Goal: Information Seeking & Learning: Learn about a topic

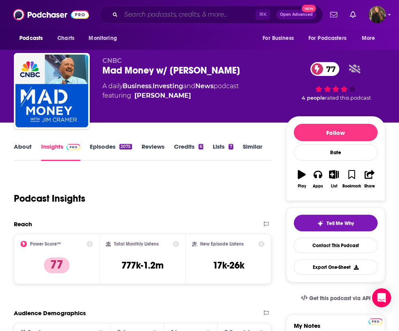
click at [216, 19] on input "Search podcasts, credits, & more..." at bounding box center [188, 14] width 134 height 13
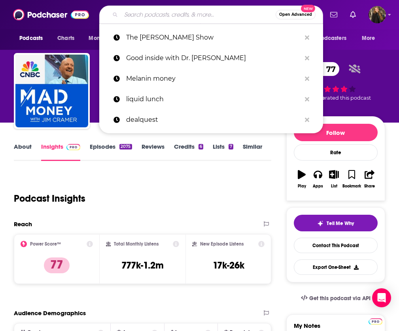
click at [213, 15] on input "Search podcasts, credits, & more..." at bounding box center [198, 14] width 155 height 13
paste input "The [PERSON_NAME] Show"
type input "The Kara Goldin Show"
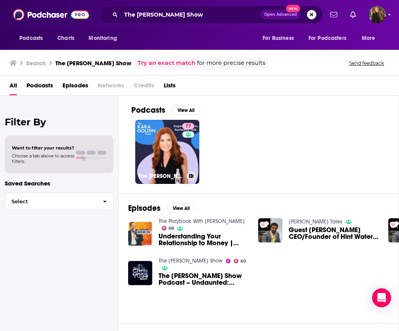
click at [172, 160] on link "77 The Kara Goldin Show" at bounding box center [167, 152] width 64 height 64
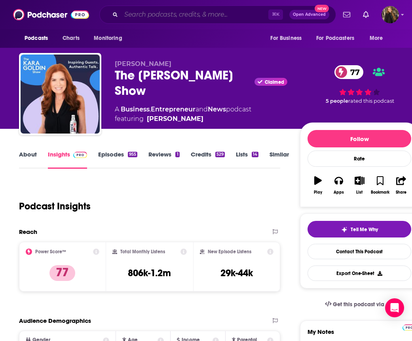
click at [191, 14] on input "Search podcasts, credits, & more..." at bounding box center [194, 14] width 147 height 13
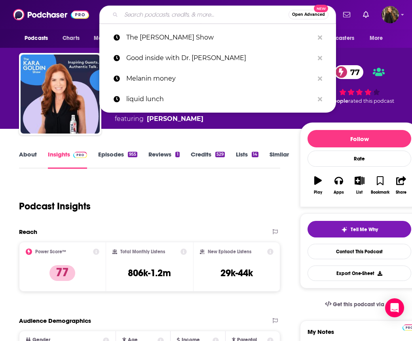
click at [165, 14] on input "Search podcasts, credits, & more..." at bounding box center [204, 14] width 167 height 13
paste input "THE ADAM BUXTON PODCAST"
type input "THE ADAM BUXTON PODCAST"
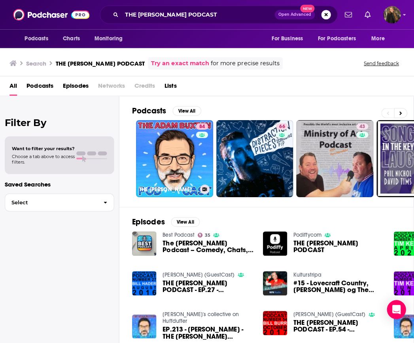
scroll to position [0, 1]
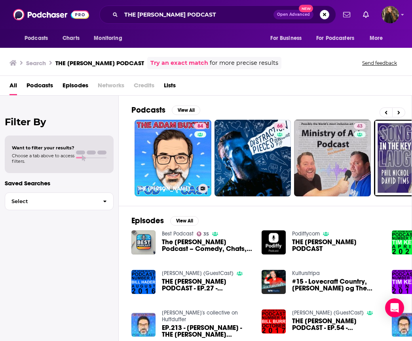
click at [166, 165] on link "84 THE ADAM BUXTON PODCAST" at bounding box center [172, 158] width 77 height 77
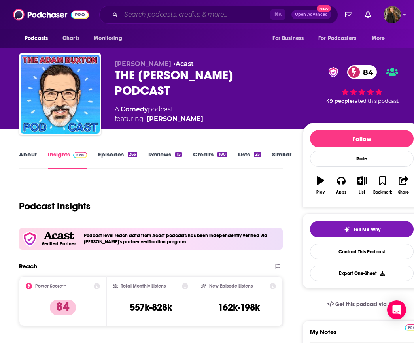
click at [226, 15] on input "Search podcasts, credits, & more..." at bounding box center [196, 14] width 150 height 13
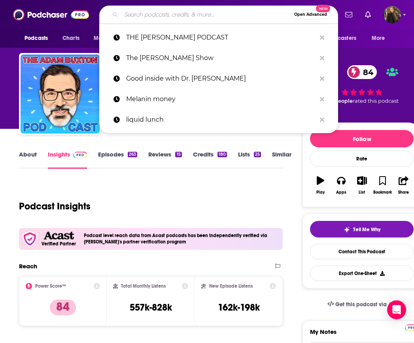
click at [165, 19] on input "Search podcasts, credits, & more..." at bounding box center [206, 14] width 170 height 13
paste input "Daily Review with Clay and Buck"
type input "Daily Review with Clay and Buck"
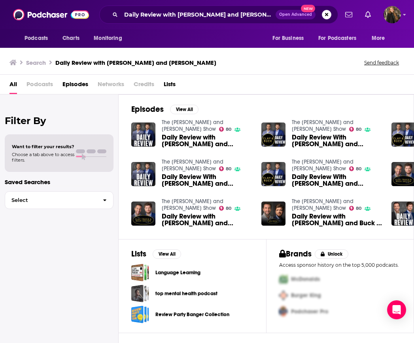
click at [225, 148] on span "Daily Review with Clay and Buck - Jun 12 2024Daily Review with Clay and Buck - …" at bounding box center [207, 140] width 90 height 13
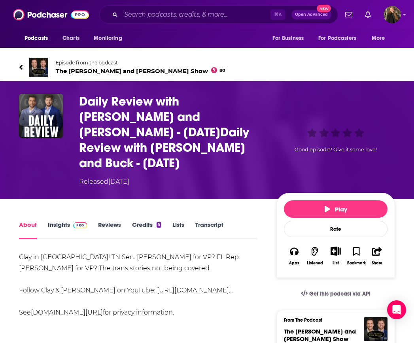
click at [228, 123] on h1 "Daily Review with Clay and Buck - Jun 12 2024Daily Review with Clay and Buck - …" at bounding box center [171, 132] width 185 height 77
click at [40, 104] on img "Daily Review with Clay and Buck - Jun 12 2024Daily Review with Clay and Buck - …" at bounding box center [41, 116] width 44 height 44
click at [62, 221] on link "Insights" at bounding box center [67, 230] width 39 height 18
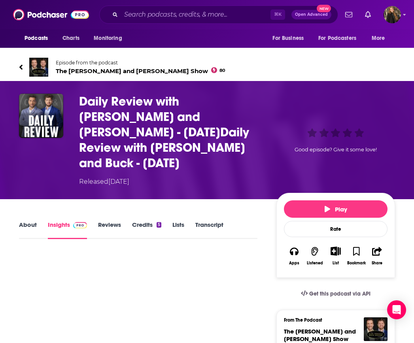
click at [62, 221] on link "Insights" at bounding box center [67, 230] width 39 height 18
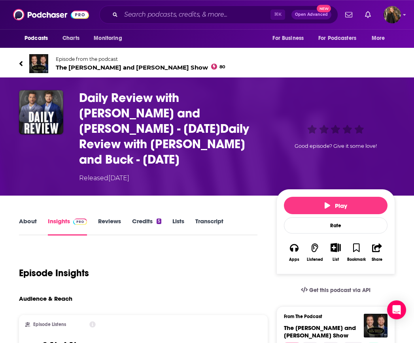
scroll to position [3, 0]
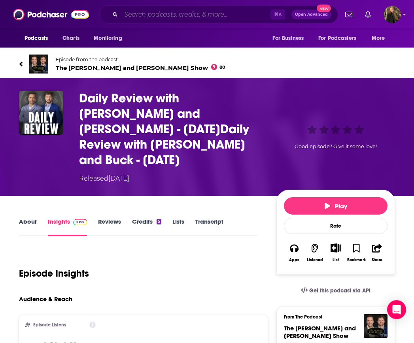
click at [221, 12] on input "Search podcasts, credits, & more..." at bounding box center [196, 14] width 150 height 13
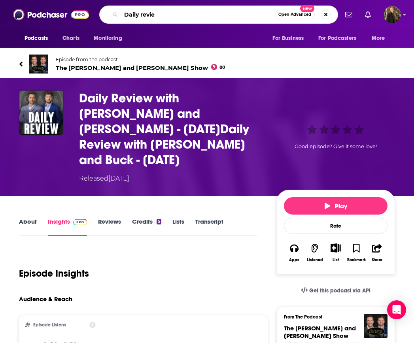
type input "Daily review"
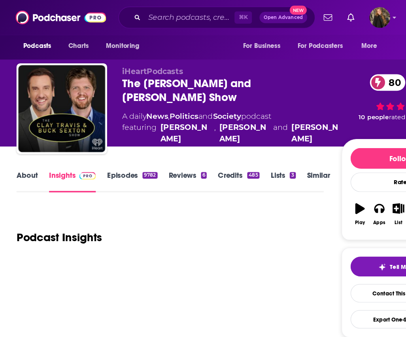
scroll to position [8, 0]
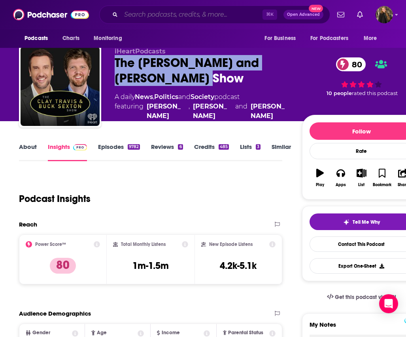
click at [158, 19] on input "Search podcasts, credits, & more..." at bounding box center [192, 14] width 142 height 13
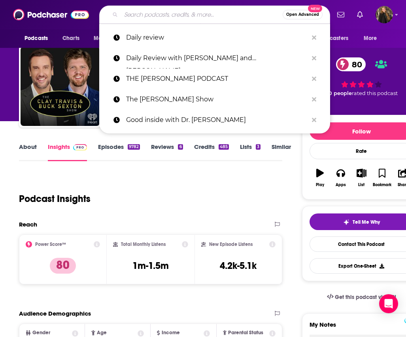
click at [156, 9] on input "Search podcasts, credits, & more..." at bounding box center [202, 14] width 162 height 13
paste input "Mad Money w/ Jim Cramer"
type input "Mad Money w/ Jim Cramer"
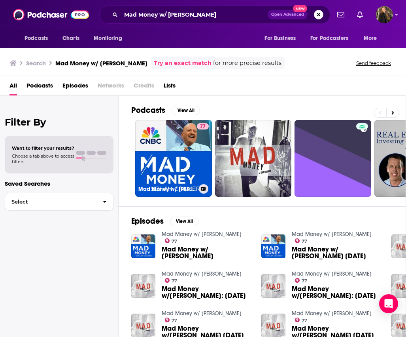
click at [182, 170] on link "77 Mad Money w/ Jim Cramer" at bounding box center [173, 158] width 77 height 77
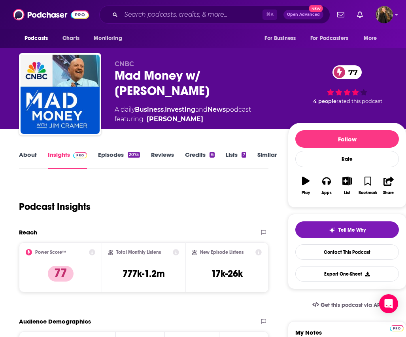
click at [123, 166] on link "Episodes 2075" at bounding box center [119, 160] width 42 height 18
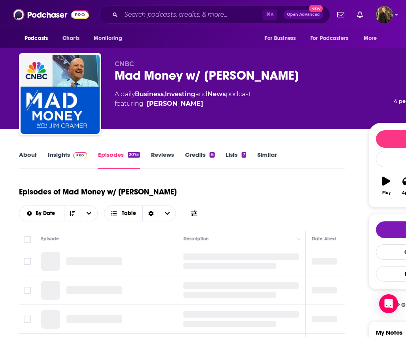
click at [191, 153] on link "Credits 6" at bounding box center [199, 160] width 29 height 18
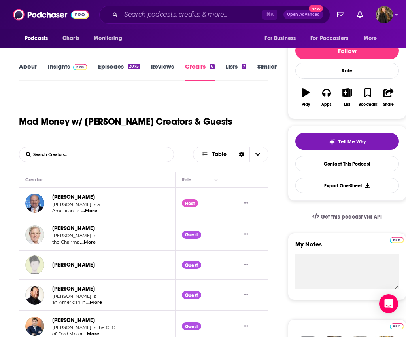
scroll to position [88, 0]
click at [166, 66] on link "Reviews" at bounding box center [162, 71] width 23 height 18
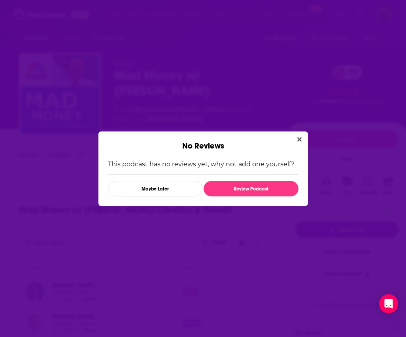
click at [290, 137] on div "No Reviews" at bounding box center [203, 140] width 210 height 19
click at [297, 134] on button "Close" at bounding box center [299, 139] width 11 height 10
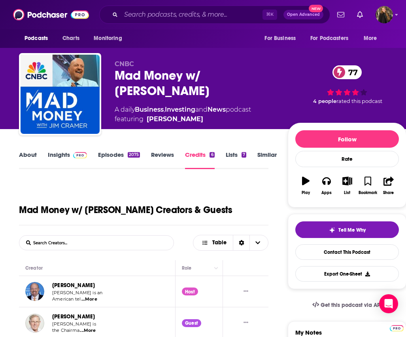
click at [113, 153] on link "Episodes 2075" at bounding box center [119, 160] width 42 height 18
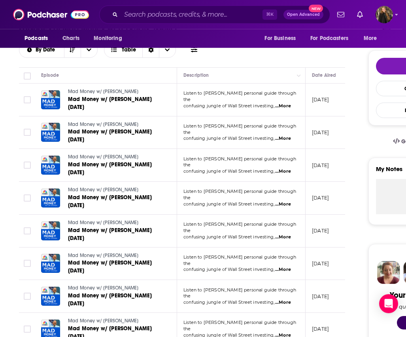
scroll to position [164, 0]
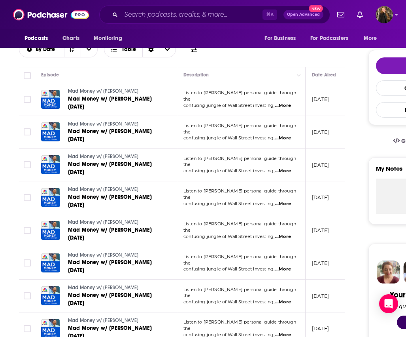
click at [275, 240] on span "...More" at bounding box center [283, 236] width 16 height 6
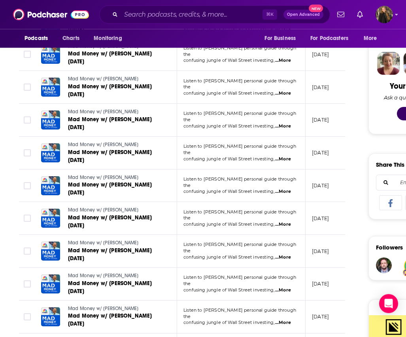
scroll to position [420, 0]
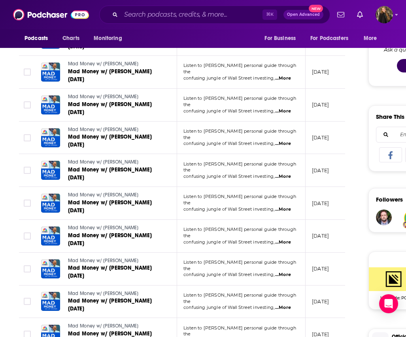
click at [275, 180] on span "...More" at bounding box center [283, 176] width 16 height 6
click at [246, 121] on td "Listen to Jim Cramer’s personal guide through the confusing jungle of Wall Stre…" at bounding box center [241, 105] width 129 height 33
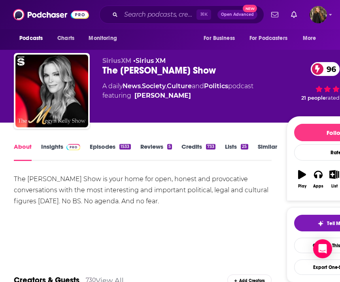
click at [54, 152] on link "Insights" at bounding box center [60, 152] width 39 height 18
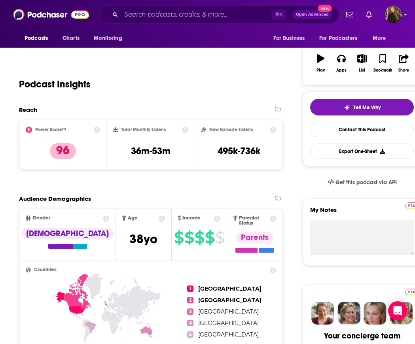
scroll to position [123, 0]
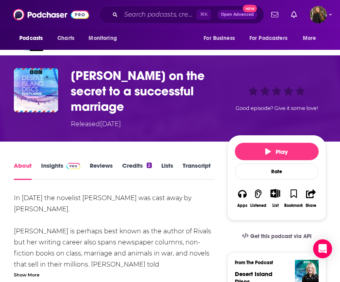
scroll to position [37, 0]
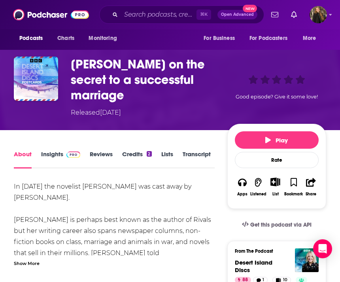
click at [136, 150] on link "Credits 2" at bounding box center [136, 159] width 29 height 18
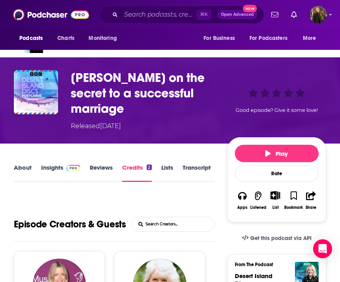
scroll to position [23, 0]
click at [33, 164] on div "About" at bounding box center [27, 173] width 27 height 18
click at [61, 164] on link "Insights" at bounding box center [60, 173] width 39 height 18
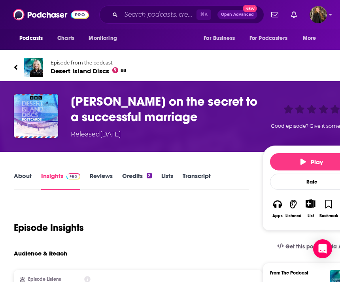
click at [40, 70] on img at bounding box center [33, 67] width 19 height 19
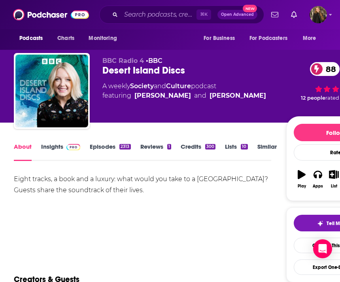
click at [37, 67] on img "Desert Island Discs" at bounding box center [51, 91] width 73 height 73
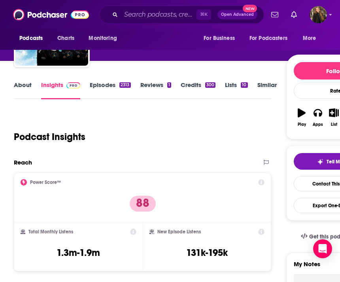
scroll to position [62, 0]
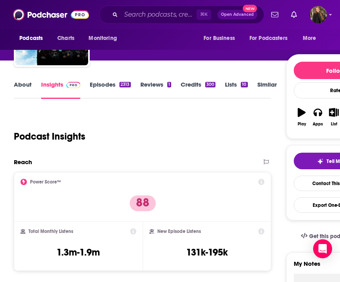
click at [204, 89] on link "Credits 300" at bounding box center [198, 90] width 35 height 18
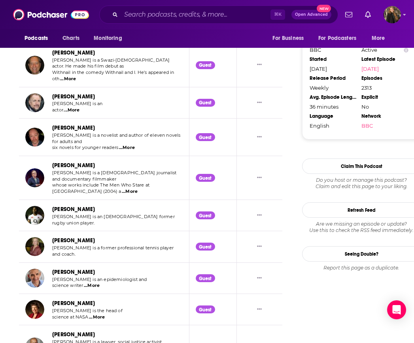
scroll to position [722, 0]
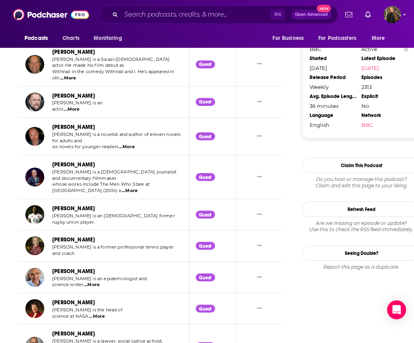
click at [122, 194] on span "...More" at bounding box center [130, 191] width 16 height 6
click at [35, 187] on img "Jon Ronson" at bounding box center [34, 177] width 19 height 19
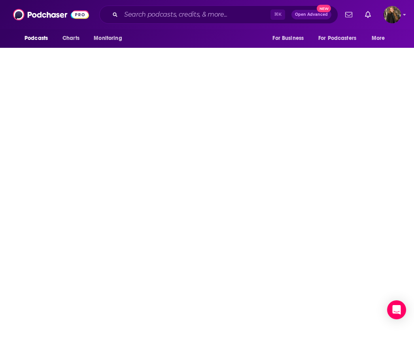
click at [35, 282] on html "Podcasts Charts Monitoring ⌘ K Open Advanced New For Business For Podcasters Mo…" at bounding box center [207, 171] width 414 height 343
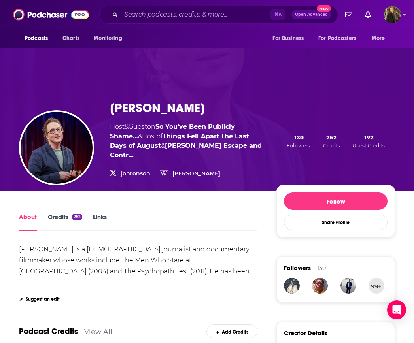
click at [37, 38] on span "Podcasts" at bounding box center [36, 38] width 23 height 11
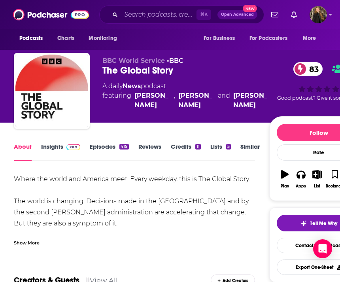
click at [54, 151] on link "Insights" at bounding box center [60, 152] width 39 height 18
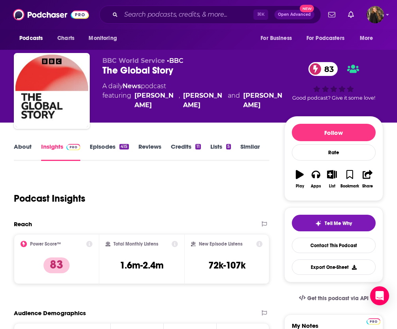
click at [18, 147] on link "About" at bounding box center [23, 152] width 18 height 18
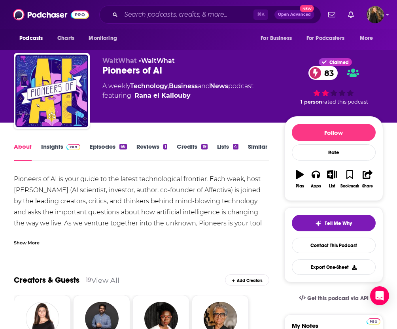
click at [55, 150] on link "Insights" at bounding box center [60, 152] width 39 height 18
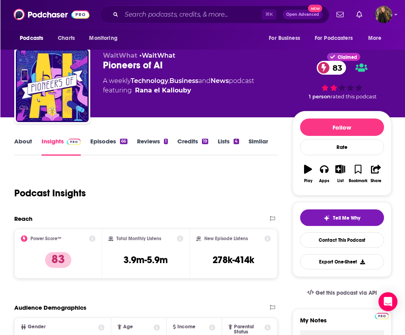
scroll to position [6, 0]
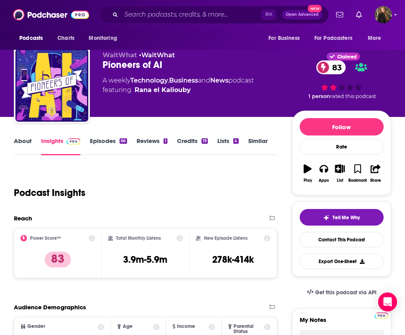
click at [130, 67] on div "Pioneers of AI 83" at bounding box center [196, 65] width 189 height 12
click at [129, 66] on div "Pioneers of AI 83" at bounding box center [196, 65] width 189 height 12
click at [132, 66] on div "Pioneers of AI 83" at bounding box center [196, 65] width 189 height 12
click at [133, 66] on div "Pioneers of AI 83" at bounding box center [196, 65] width 189 height 12
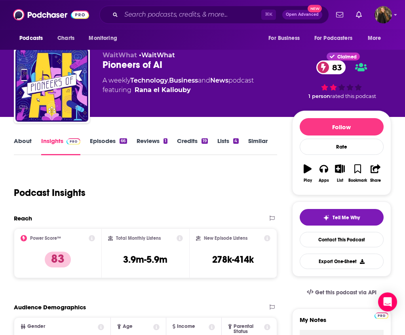
click at [133, 66] on div "Pioneers of AI 83" at bounding box center [196, 65] width 189 height 12
click at [137, 67] on div "Pioneers of AI 83" at bounding box center [196, 65] width 189 height 12
copy h2 "Pioneers of AI"
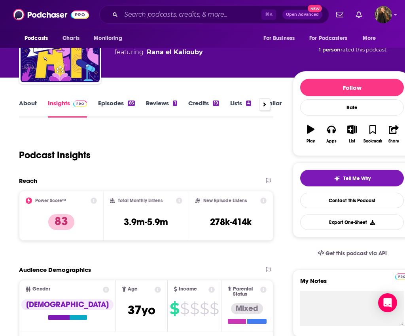
scroll to position [0, 0]
